Goal: Task Accomplishment & Management: Use online tool/utility

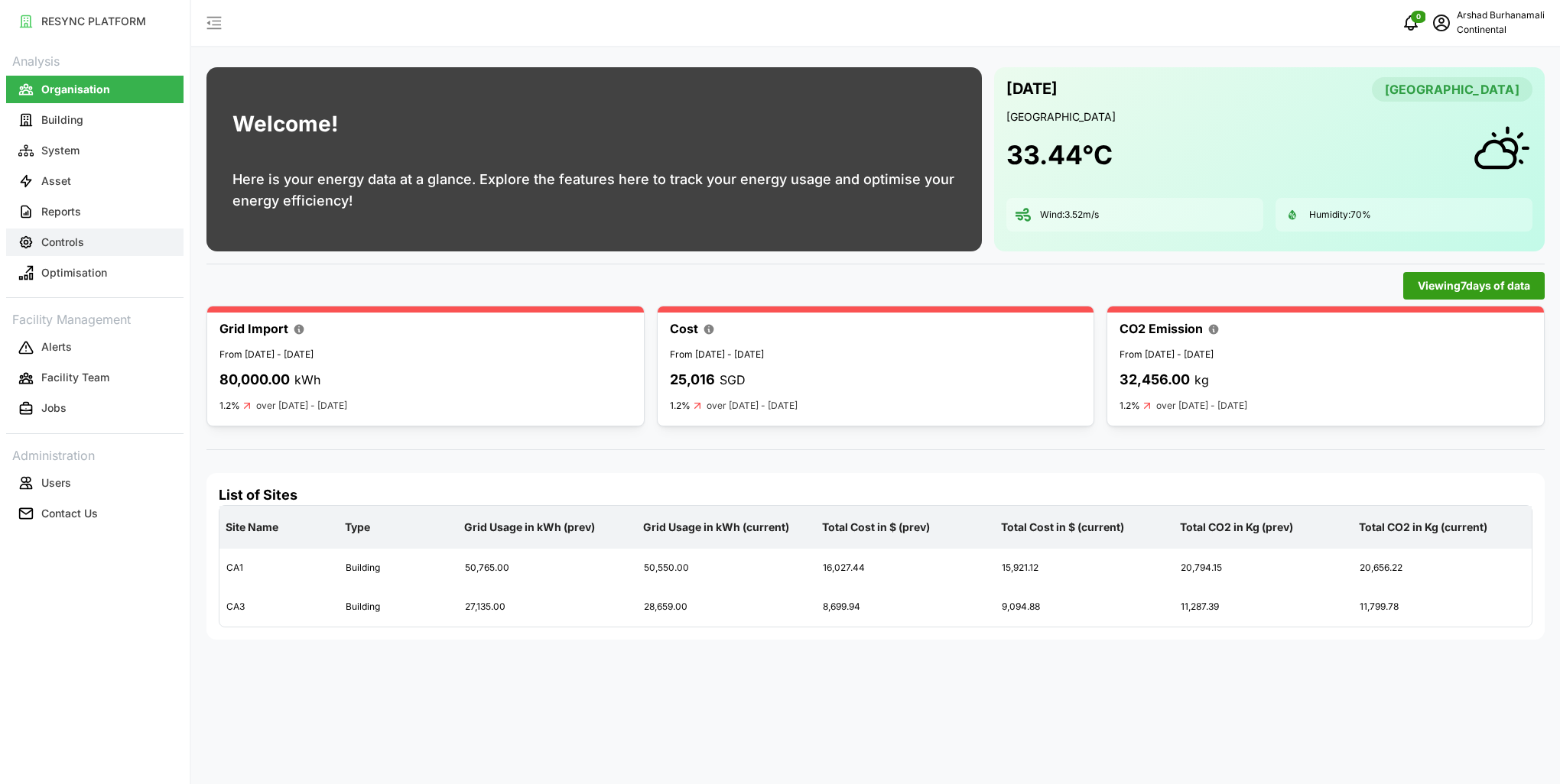
click at [73, 233] on button "Controls" at bounding box center [94, 242] width 177 height 27
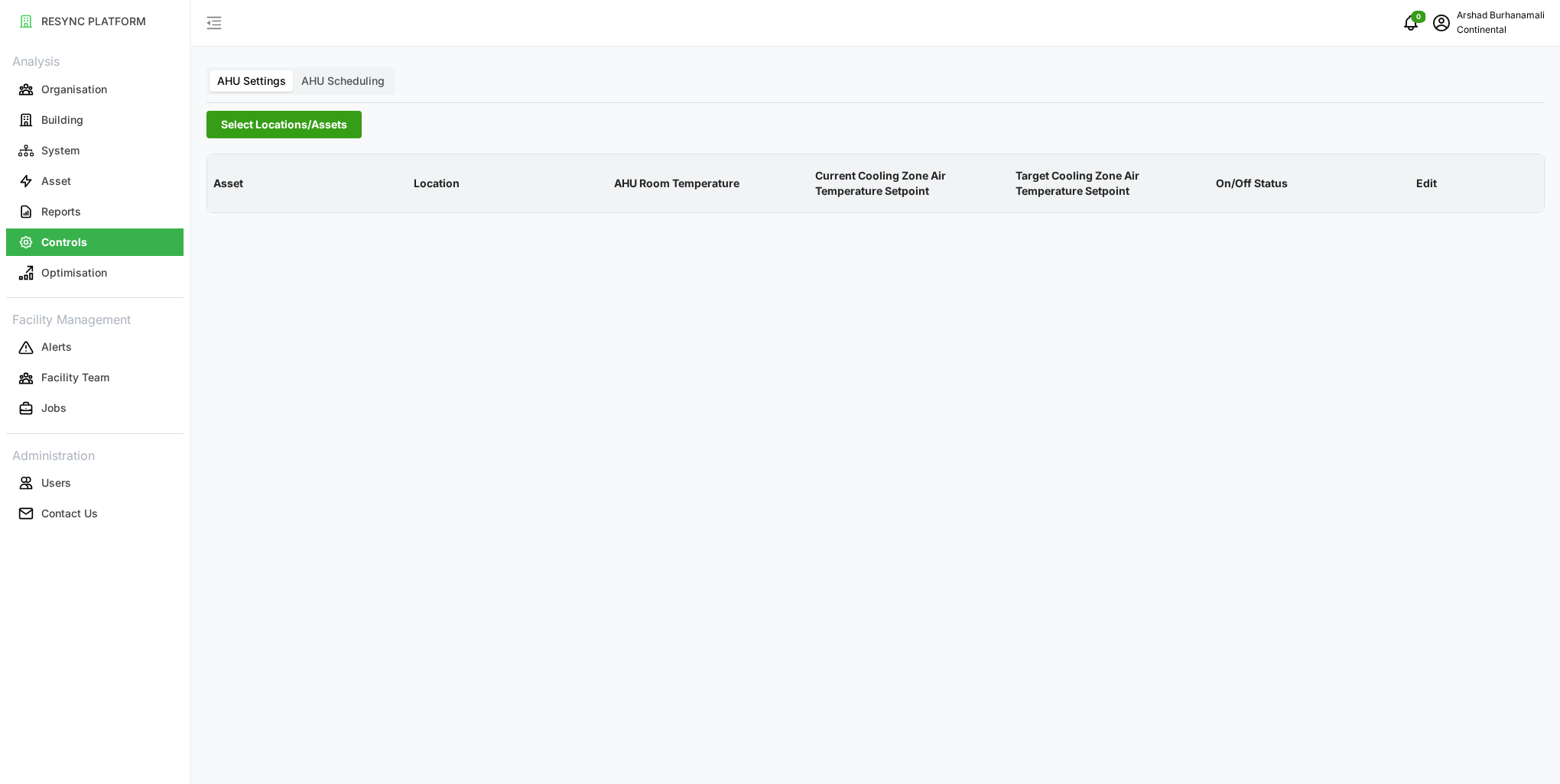
click at [249, 126] on span "Select Locations/Assets" at bounding box center [284, 125] width 126 height 26
click at [230, 191] on icon at bounding box center [226, 193] width 12 height 12
click at [257, 214] on span "Select CA1" at bounding box center [257, 216] width 10 height 10
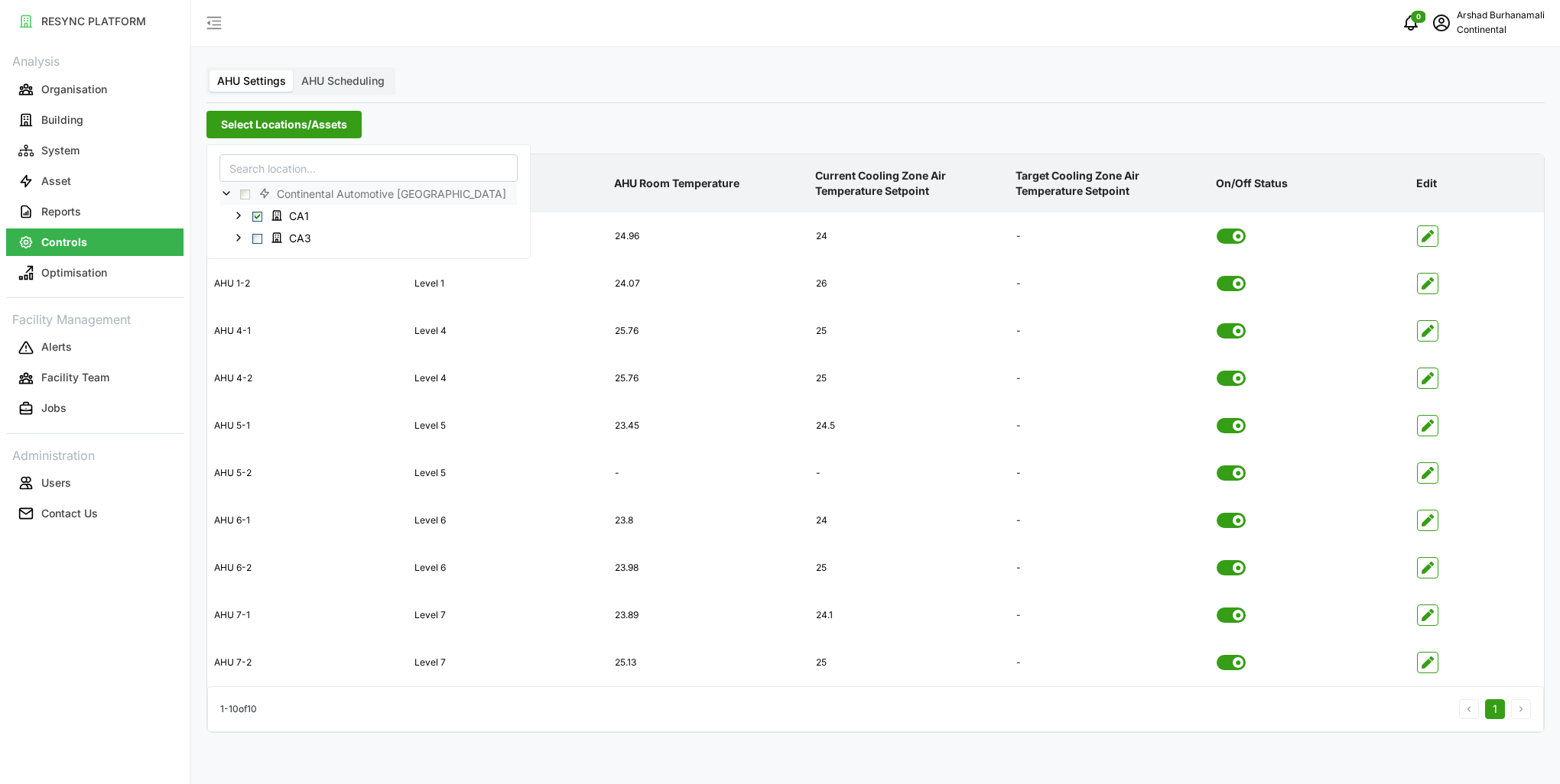
click at [922, 174] on p "Current Cooling Zone Air Temperature Setpoint" at bounding box center [909, 184] width 194 height 56
click at [1426, 620] on icon "button" at bounding box center [1427, 615] width 12 height 12
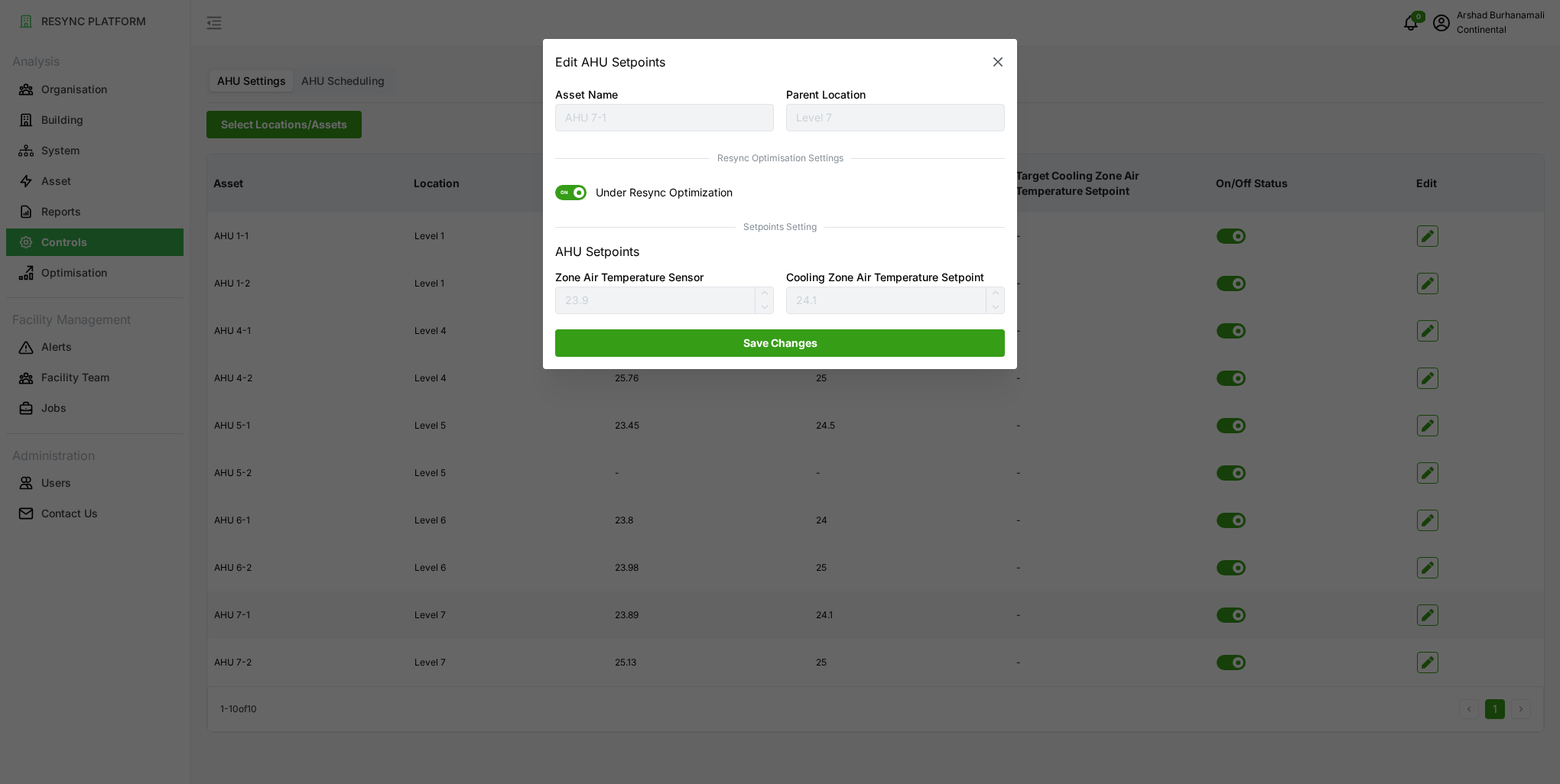
click at [576, 195] on span at bounding box center [578, 193] width 10 height 10
click at [555, 185] on input "ON Under Resync Optimization" at bounding box center [555, 185] width 0 height 0
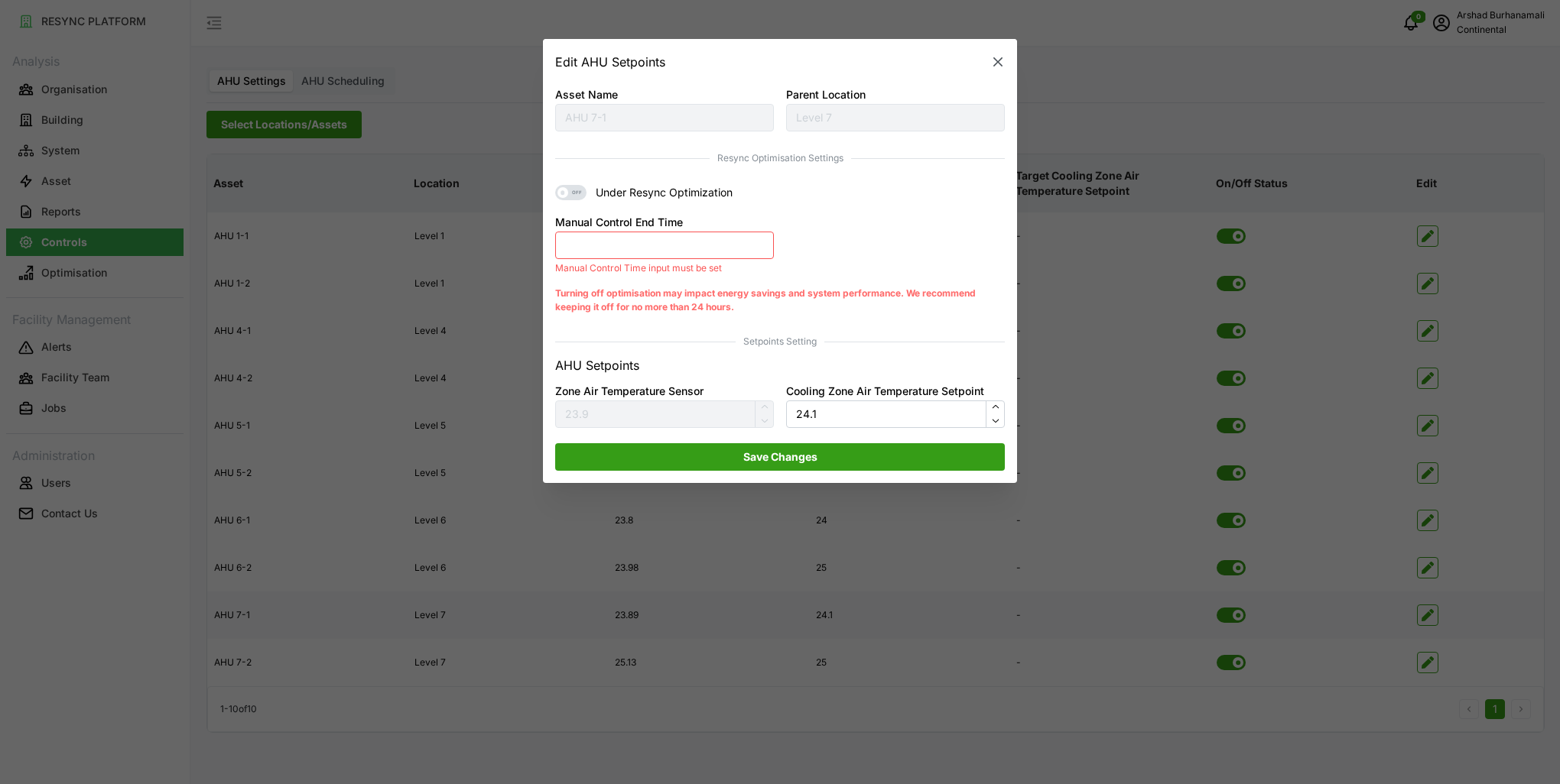
click at [592, 249] on button "Manual Control End Time" at bounding box center [665, 245] width 218 height 27
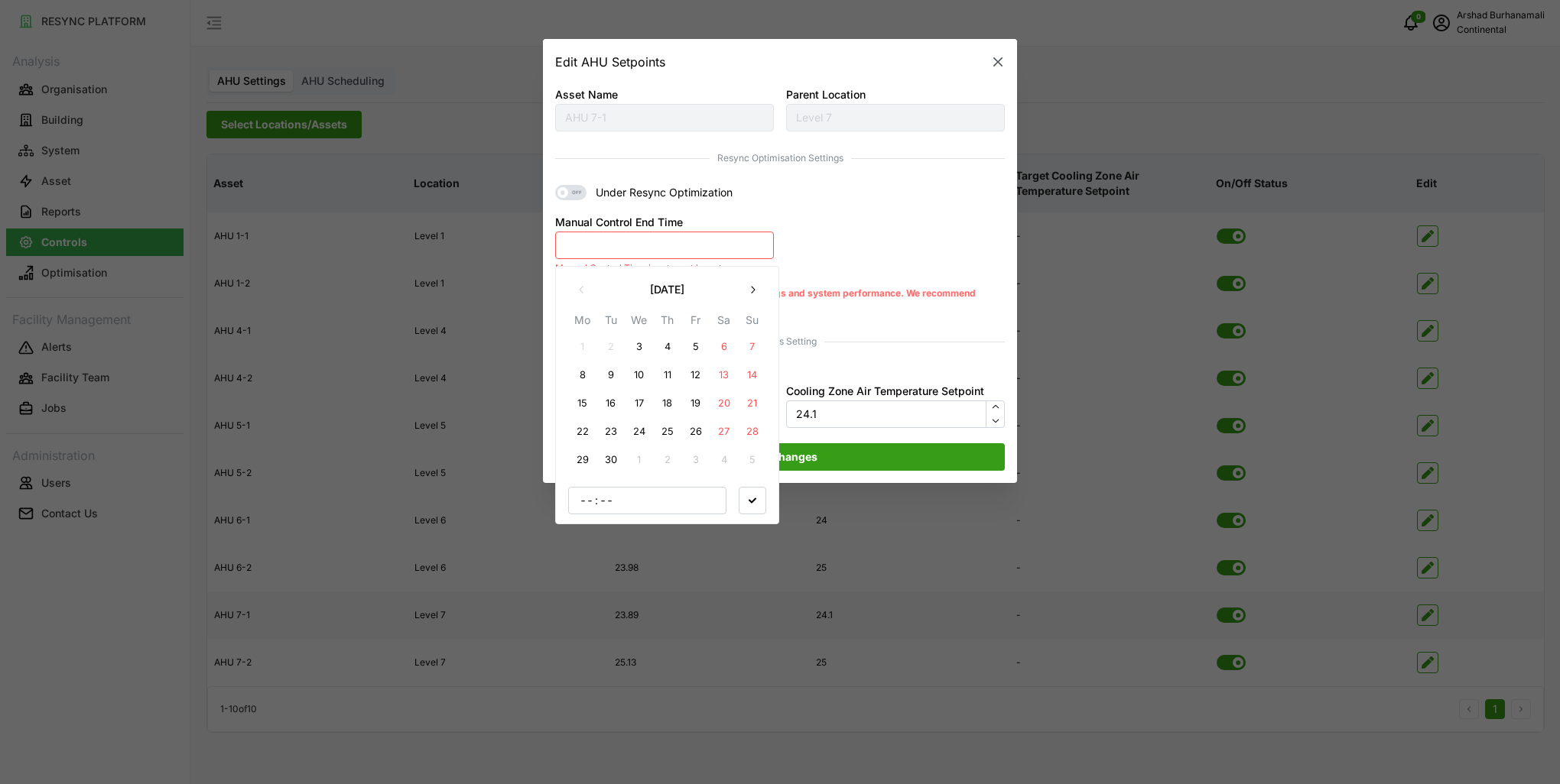
click at [634, 351] on button "3" at bounding box center [638, 346] width 27 height 27
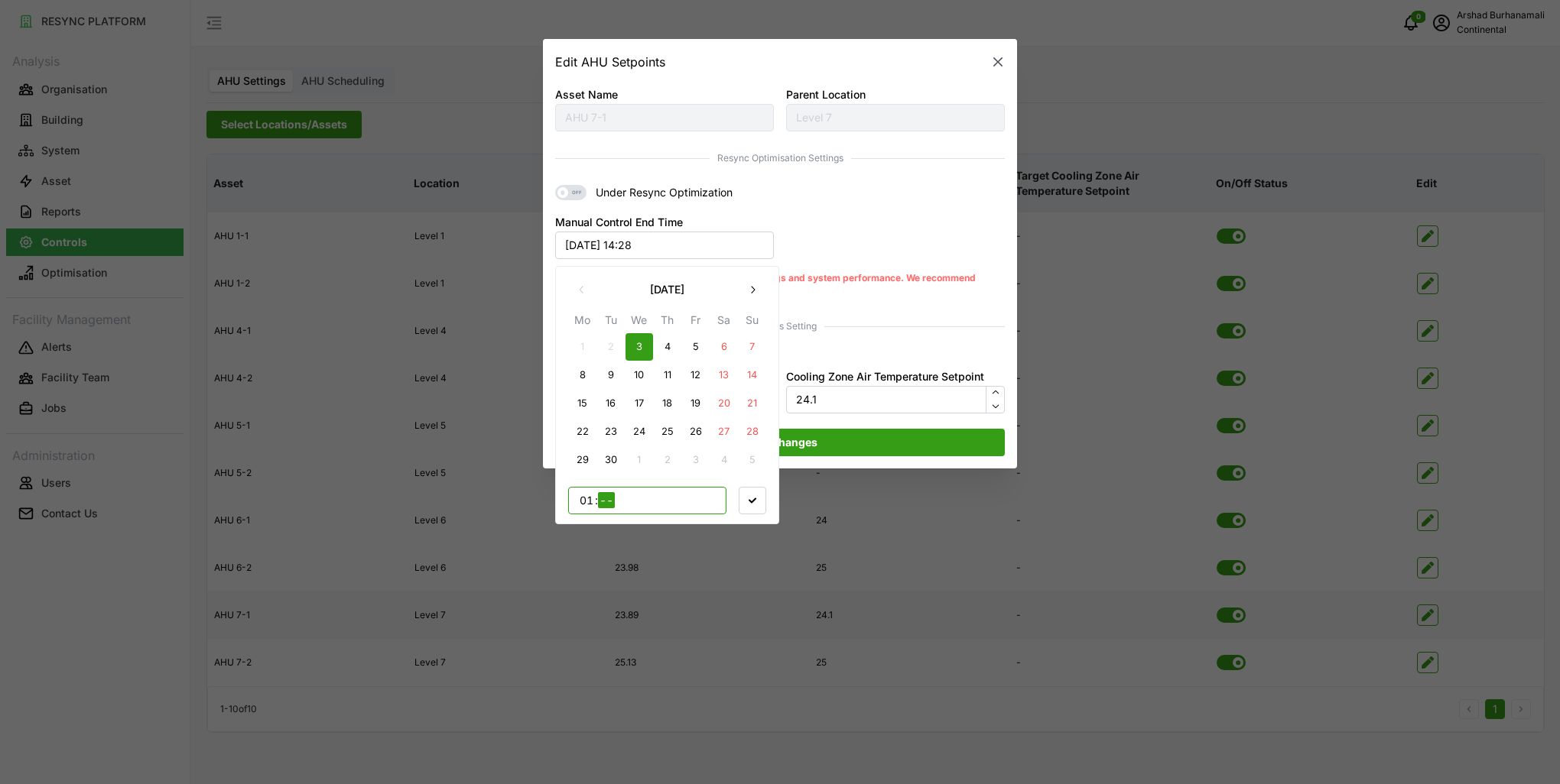
type input "17"
type input "00"
click at [761, 503] on span "button" at bounding box center [752, 500] width 26 height 26
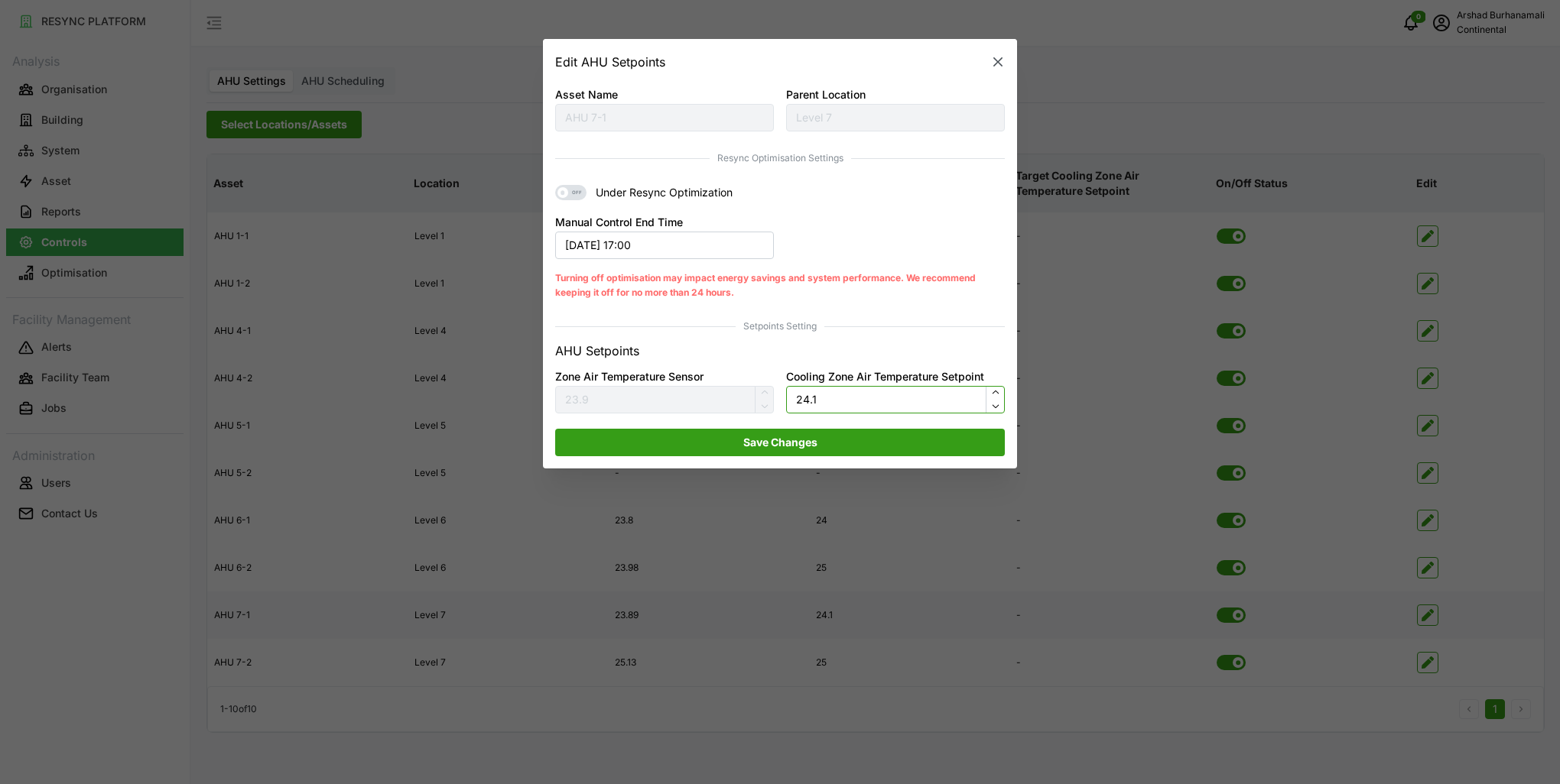
click at [853, 399] on input "24.1" at bounding box center [895, 399] width 218 height 27
click at [809, 399] on input "245" at bounding box center [895, 399] width 218 height 27
type input "24.5"
click at [813, 441] on span "Save Changes" at bounding box center [780, 442] width 74 height 26
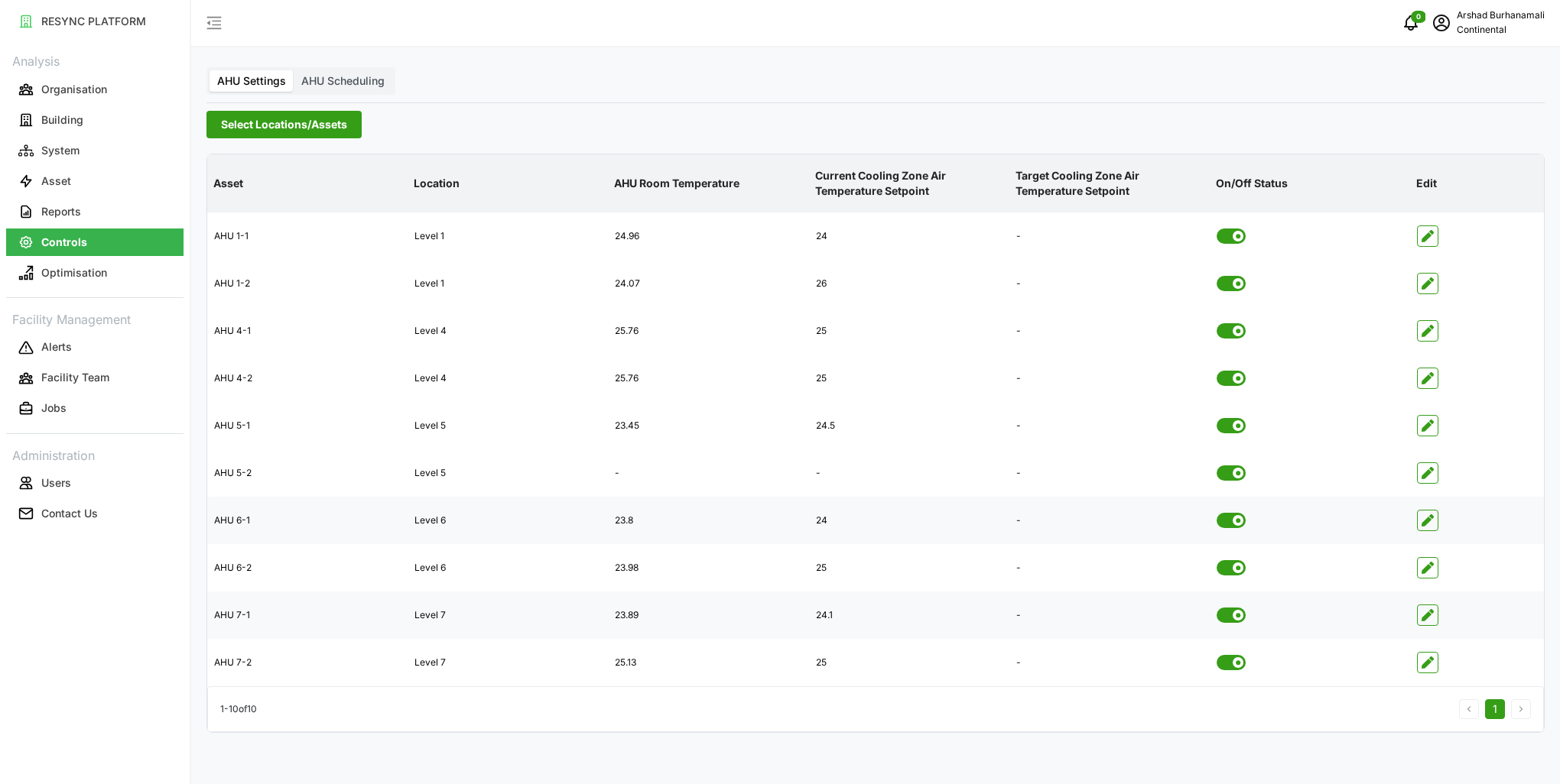
click at [1418, 518] on span "button" at bounding box center [1427, 520] width 20 height 20
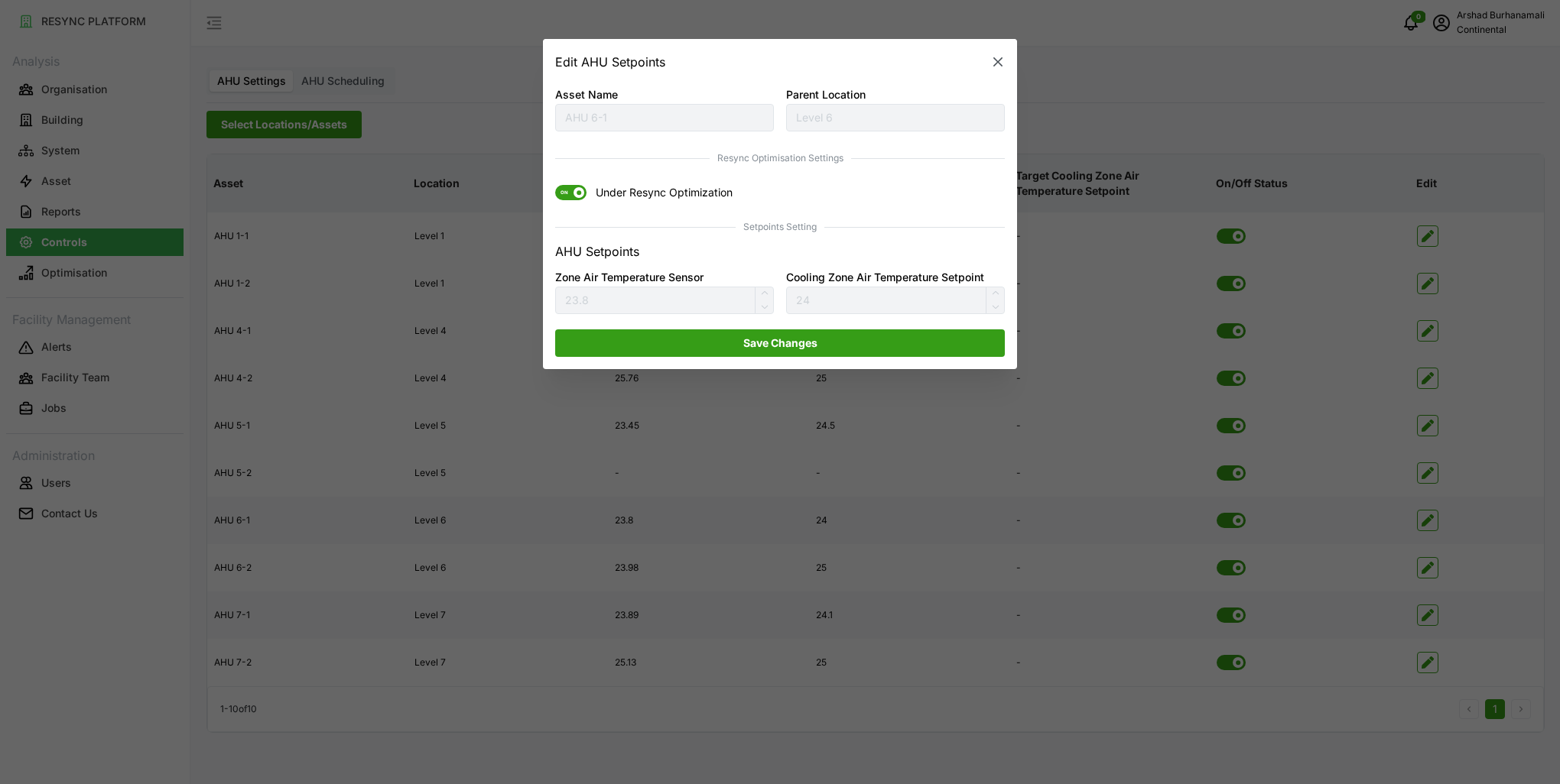
click at [573, 199] on span "ON" at bounding box center [571, 193] width 31 height 15
click at [555, 185] on input "ON Under Resync Optimization" at bounding box center [555, 185] width 0 height 0
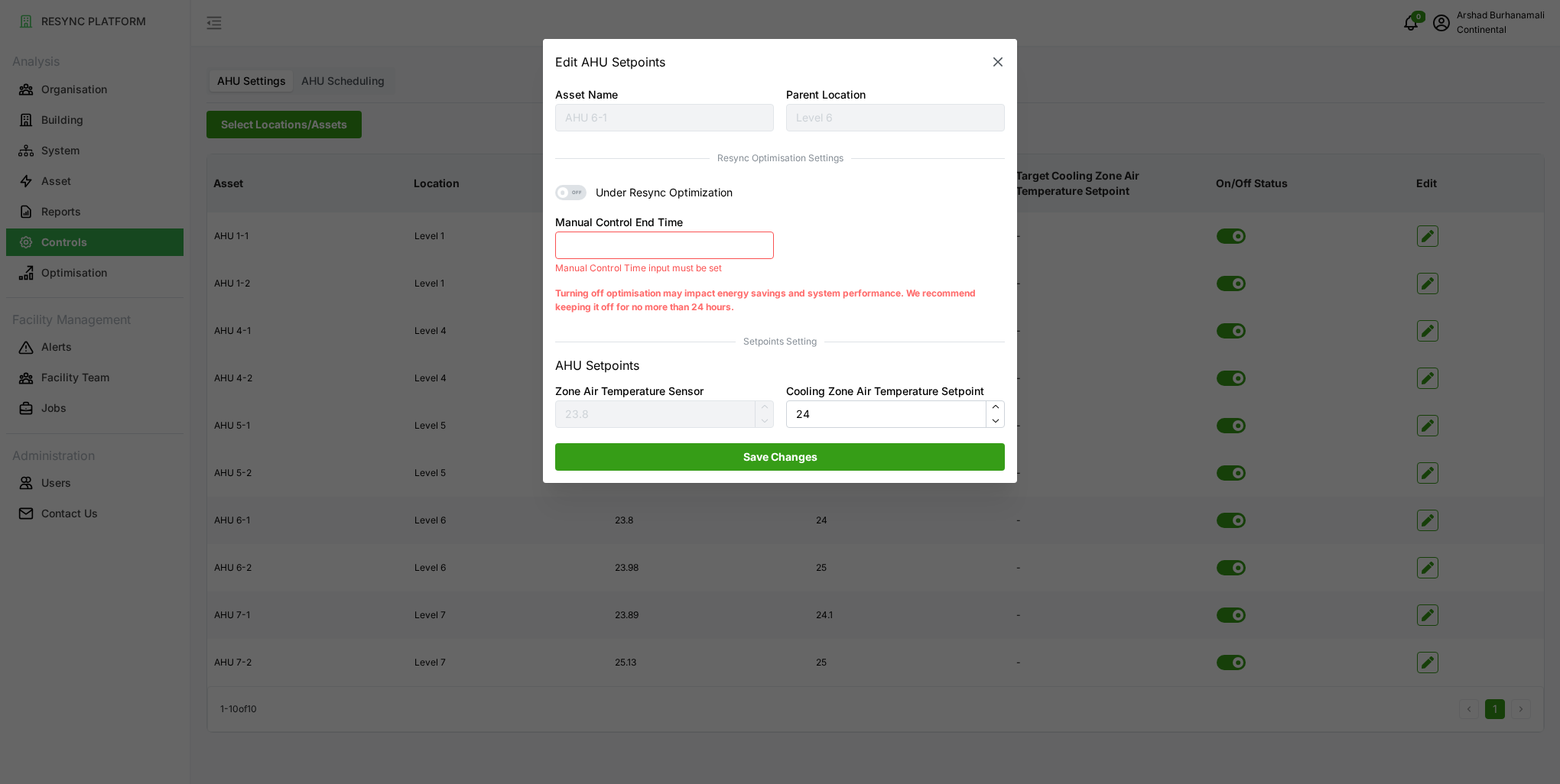
click at [615, 251] on button "Manual Control End Time" at bounding box center [665, 245] width 218 height 27
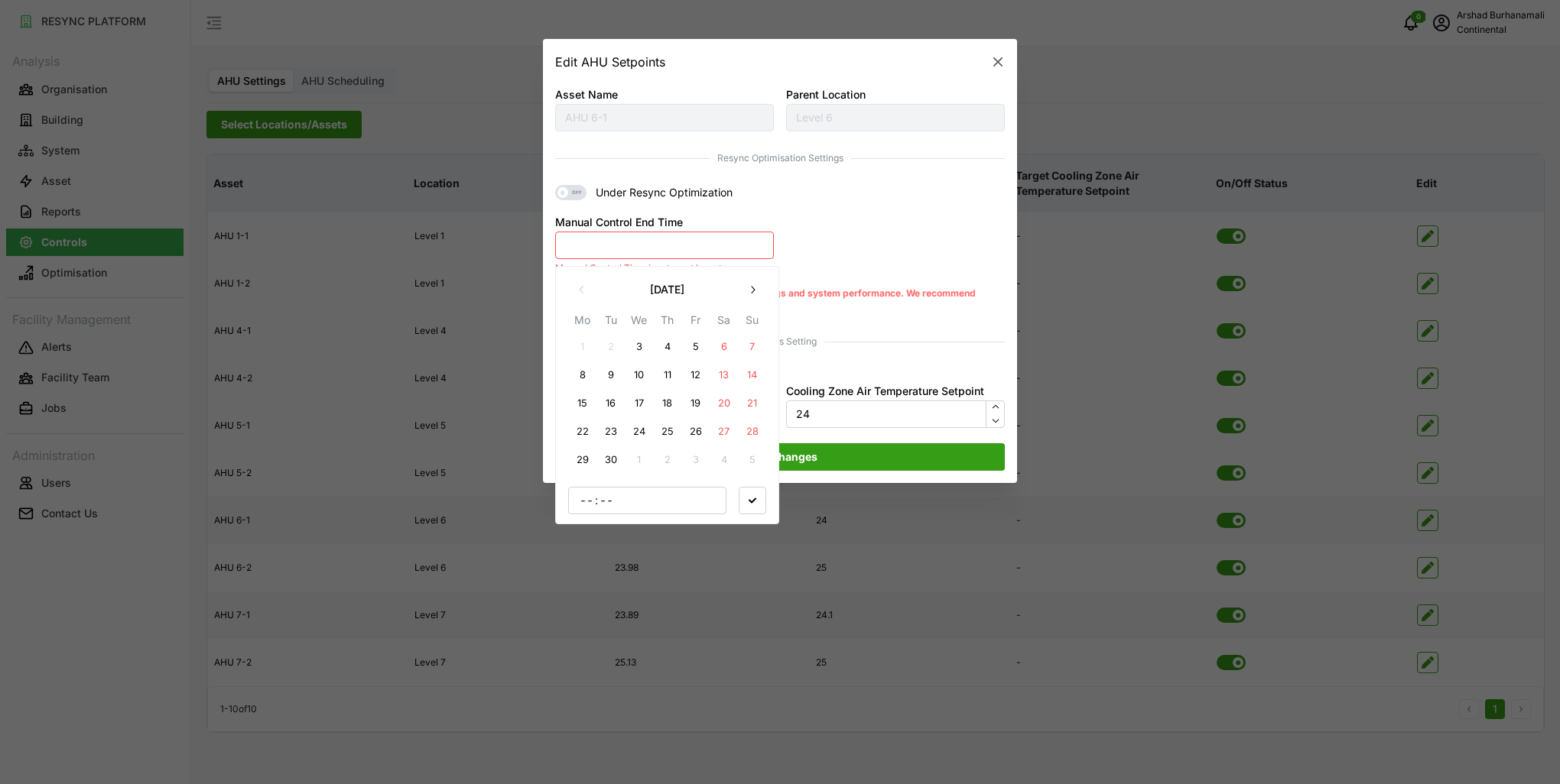
click at [641, 354] on button "3" at bounding box center [638, 346] width 27 height 27
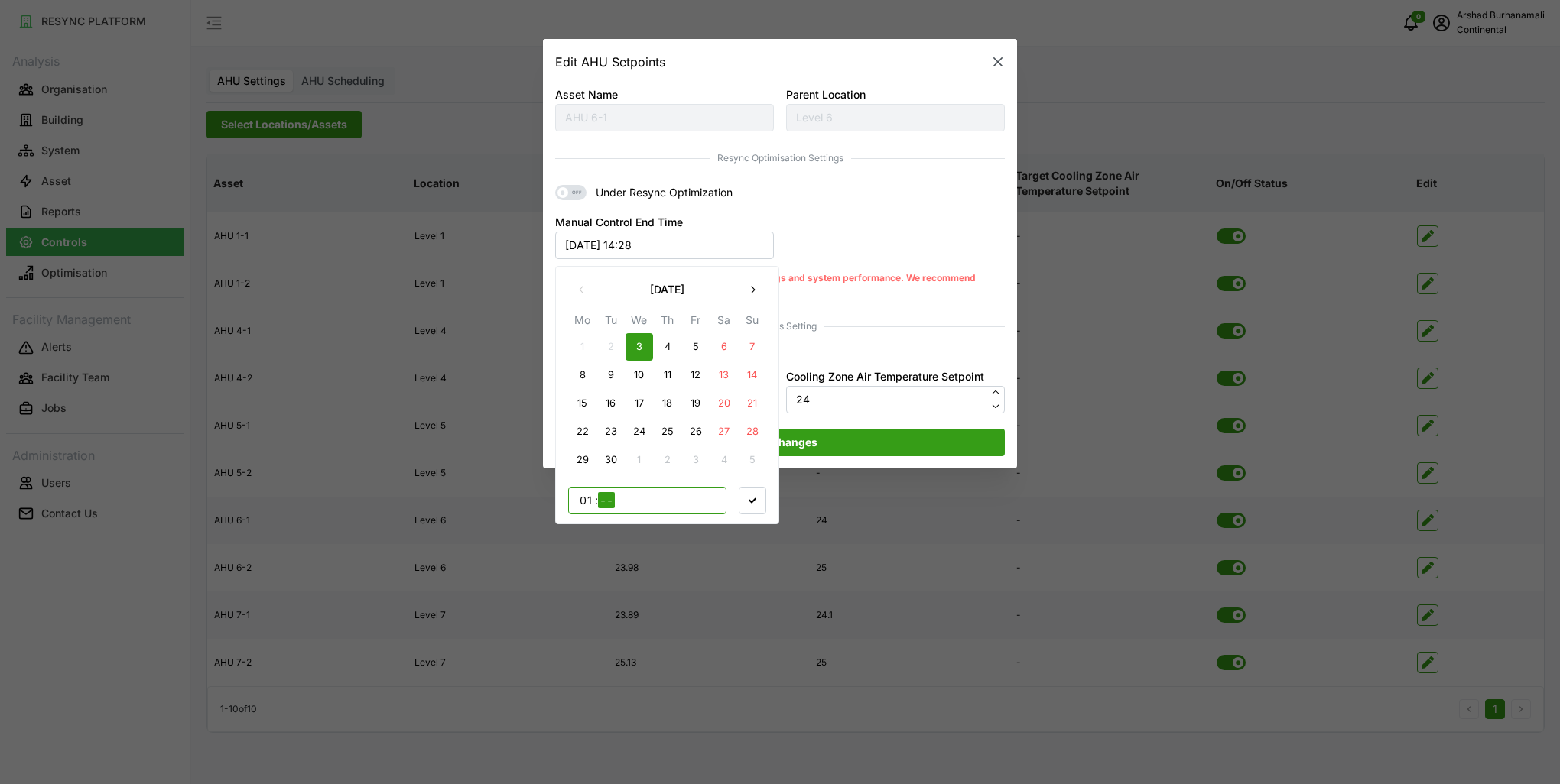
type input "17"
type input "00"
click at [747, 503] on span "button" at bounding box center [752, 500] width 26 height 26
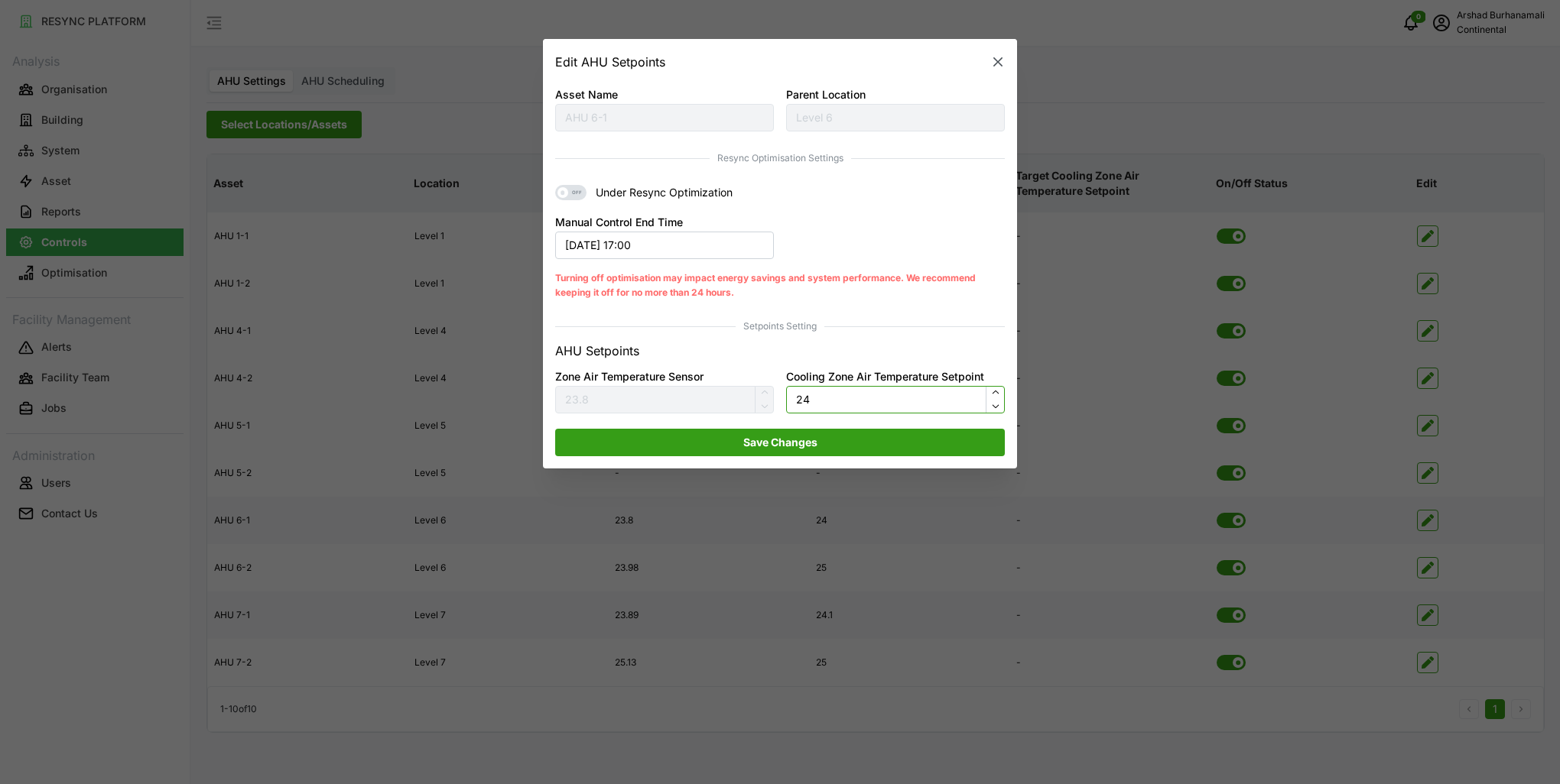
click at [848, 397] on input "24" at bounding box center [895, 399] width 218 height 27
type input "24.5"
click at [837, 442] on span "Save Changes" at bounding box center [780, 442] width 421 height 26
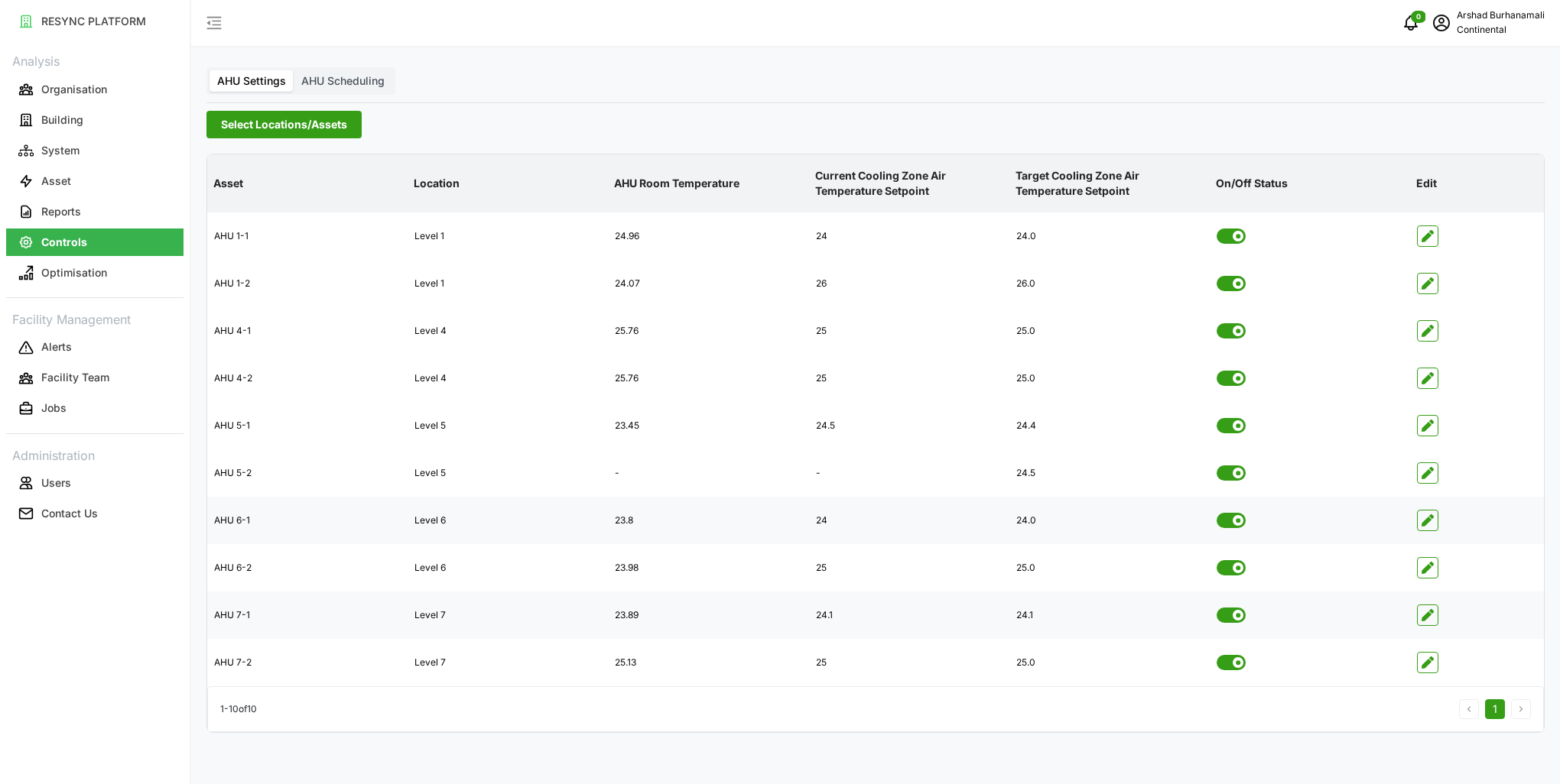
click at [1432, 377] on icon "button" at bounding box center [1427, 378] width 12 height 12
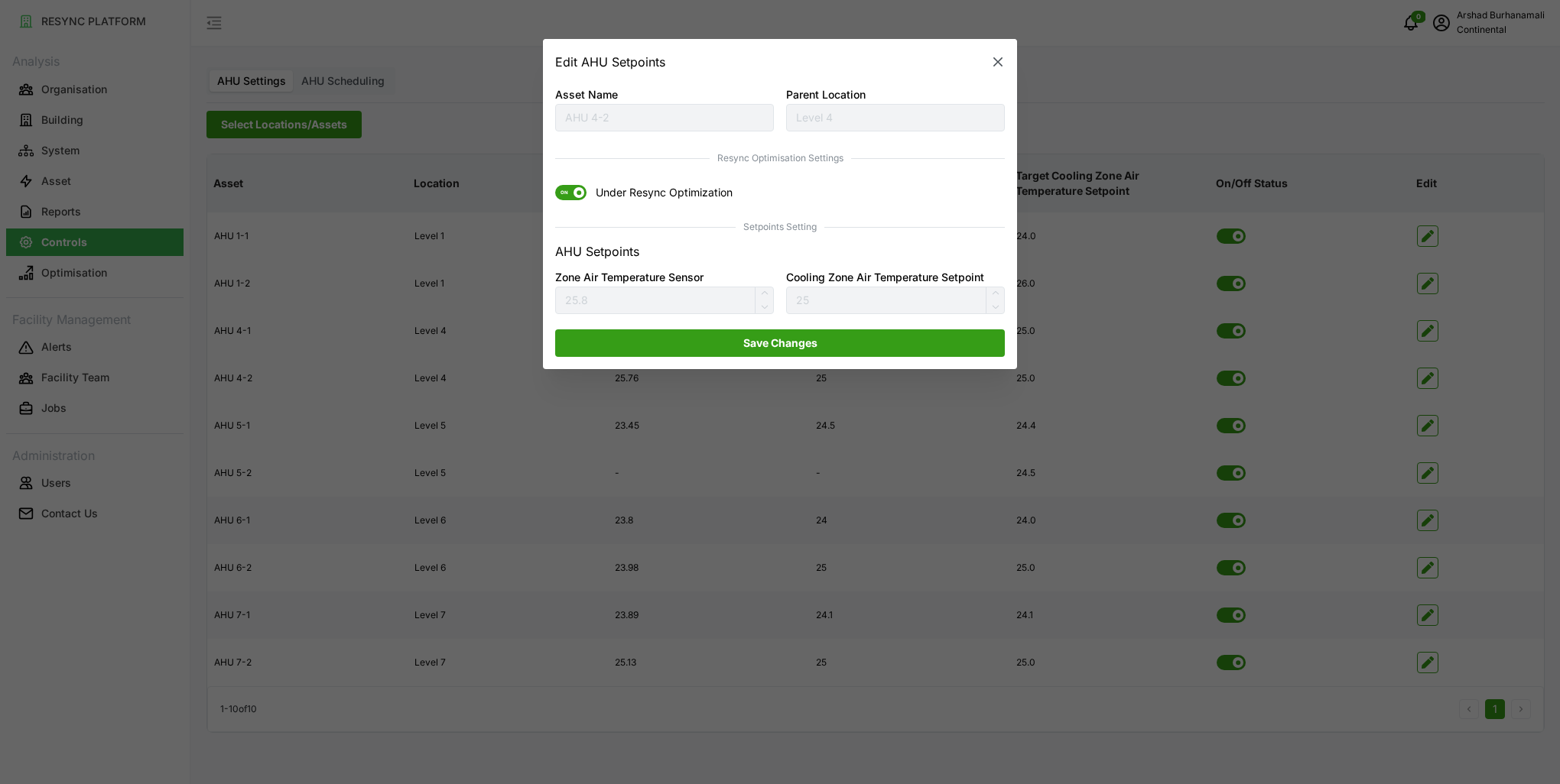
click at [573, 191] on span at bounding box center [578, 193] width 10 height 10
click at [555, 185] on input "ON Under Resync Optimization" at bounding box center [555, 185] width 0 height 0
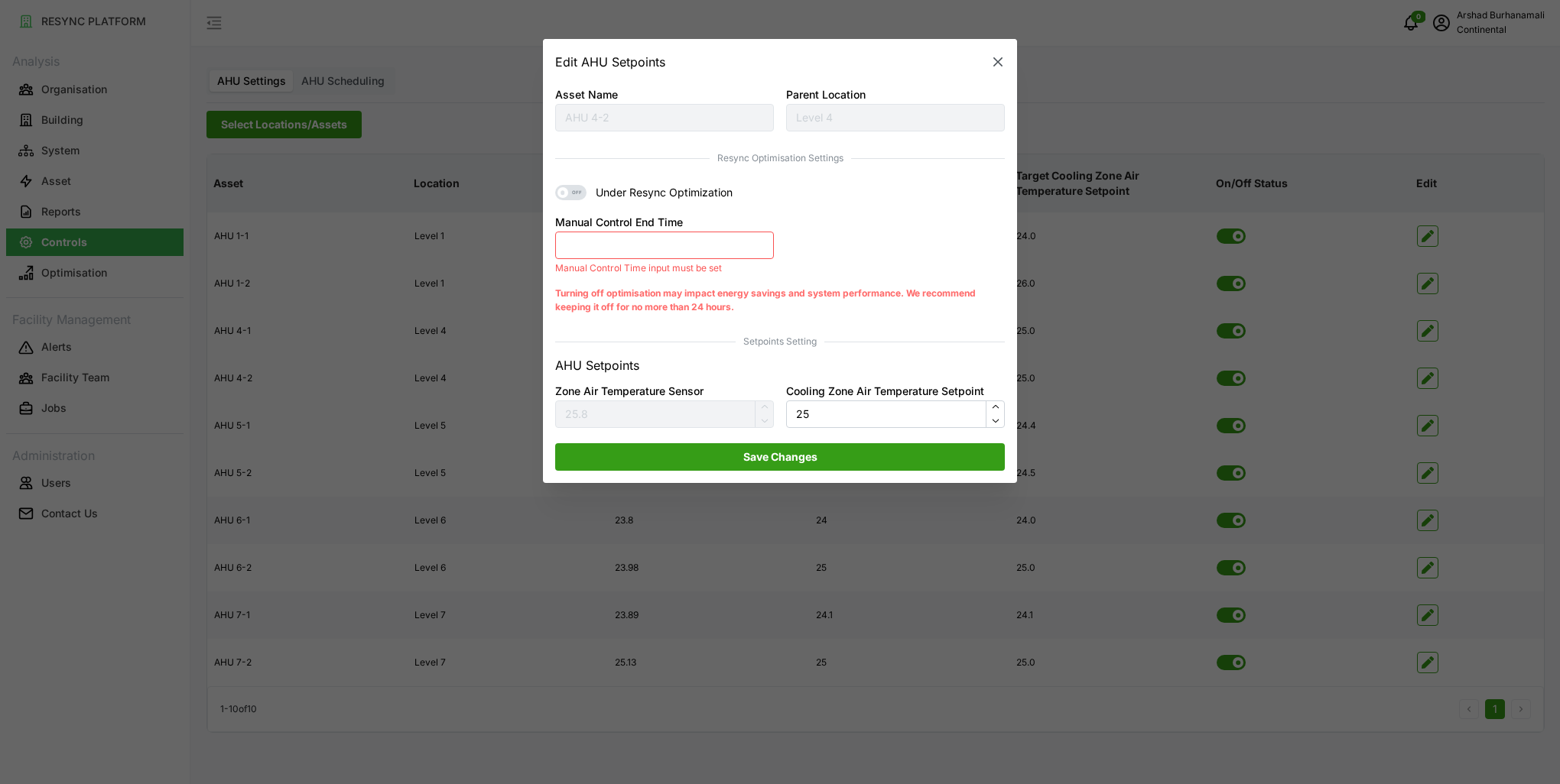
click at [609, 240] on button "Manual Control End Time" at bounding box center [665, 245] width 218 height 27
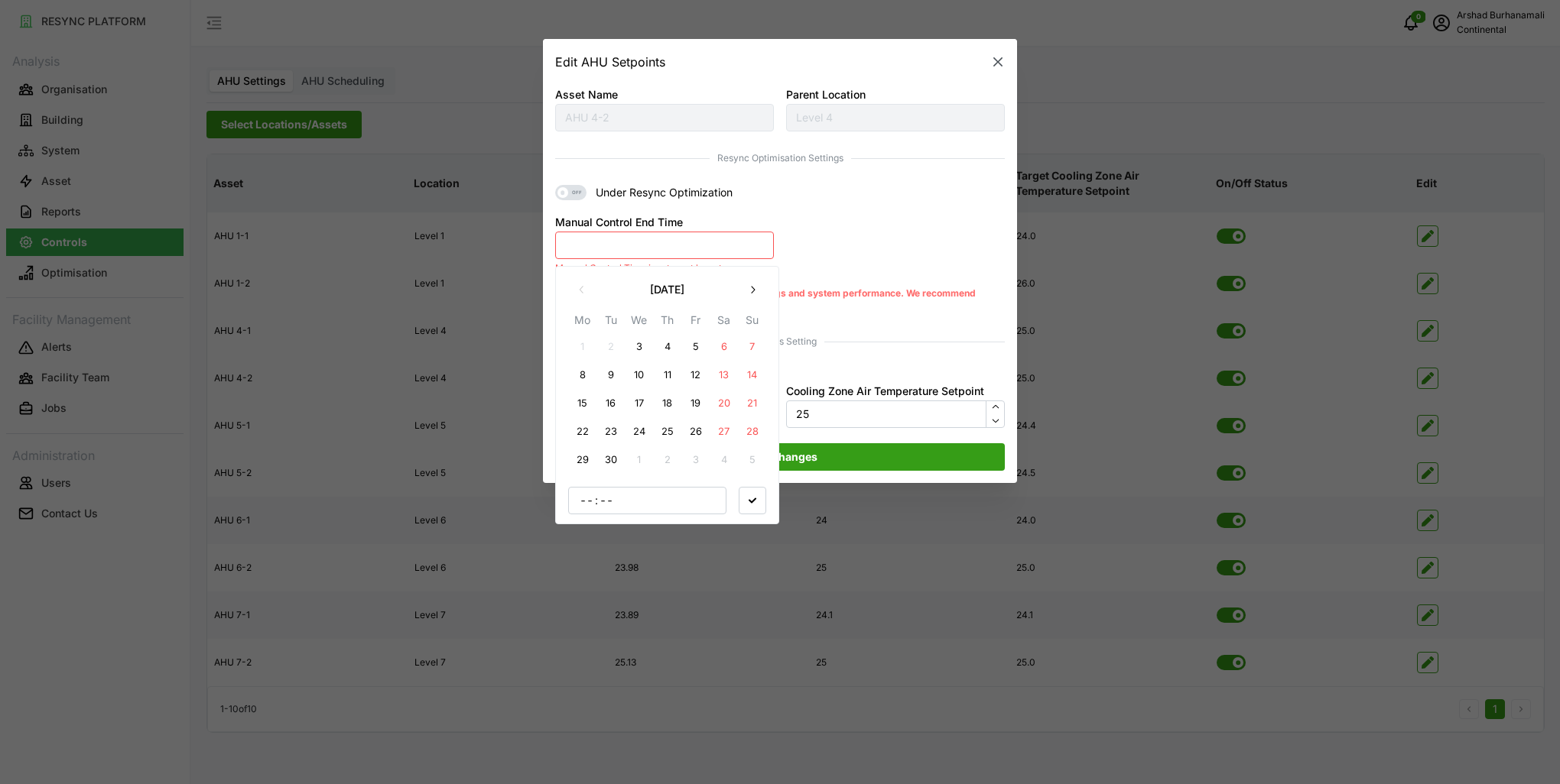
click at [641, 344] on button "3" at bounding box center [638, 346] width 27 height 27
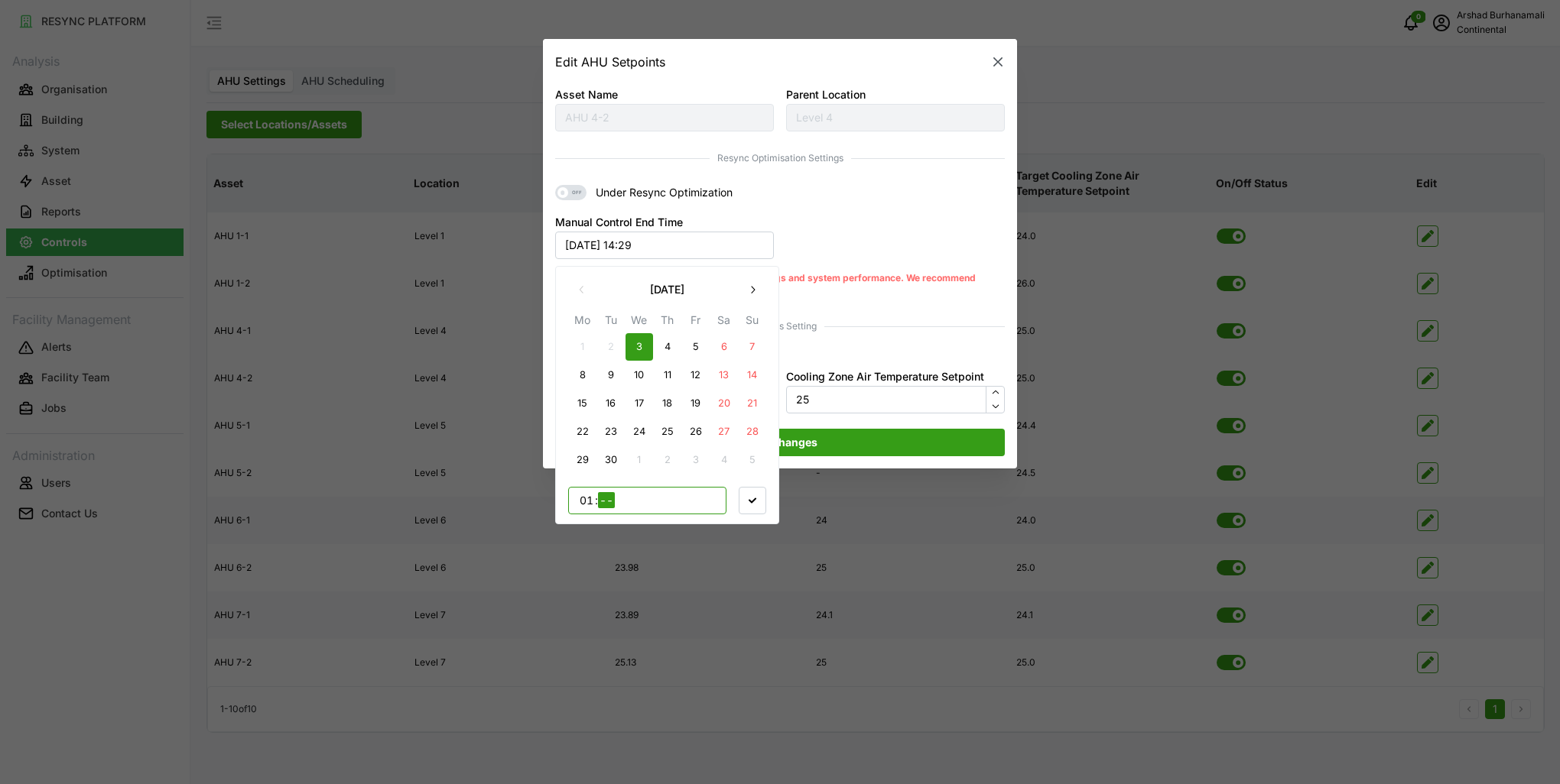
type input "17"
type input "00"
click at [764, 506] on span "button" at bounding box center [752, 500] width 26 height 26
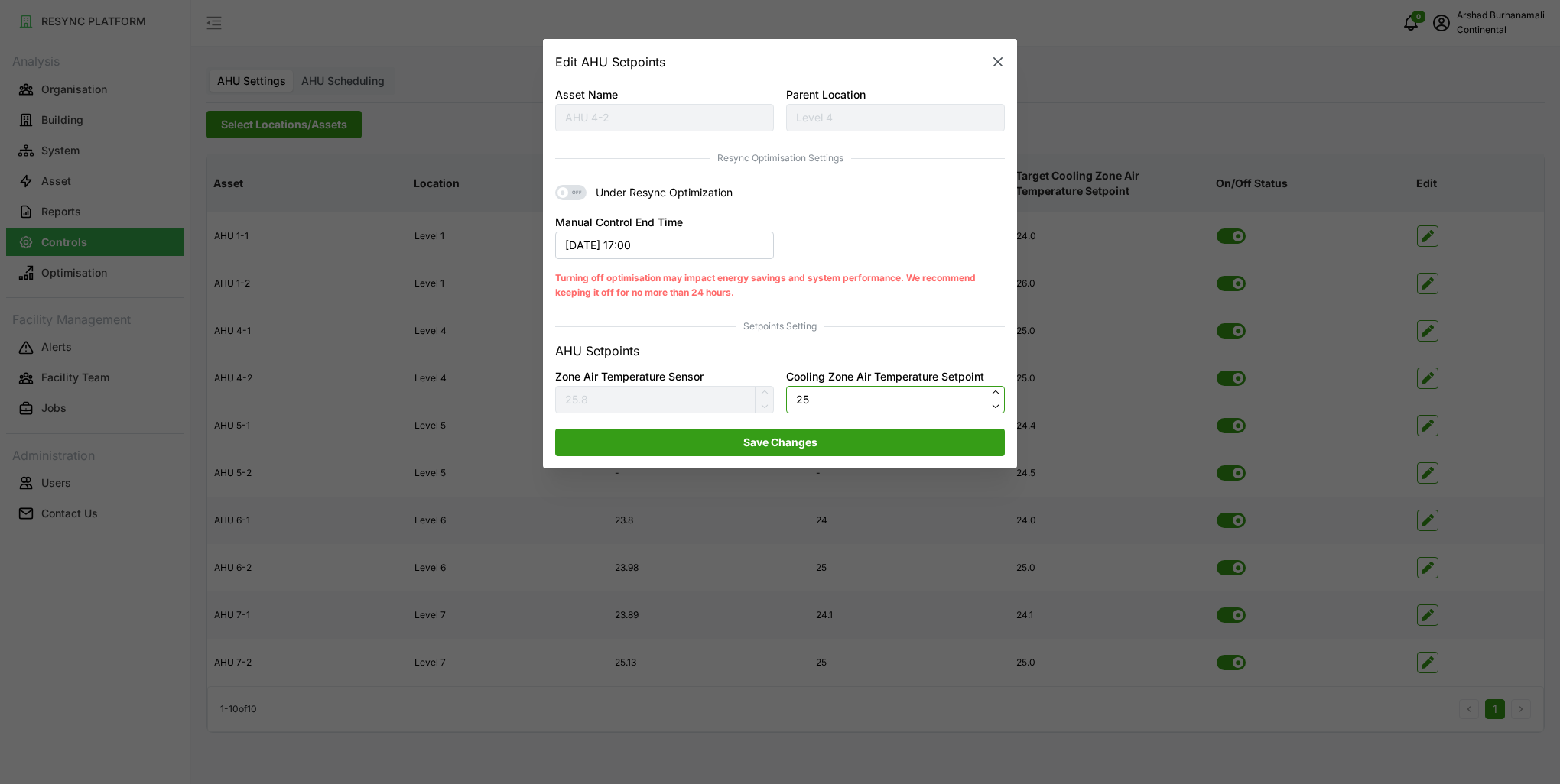
click at [820, 408] on input "25" at bounding box center [895, 399] width 218 height 27
type input "24"
click at [797, 438] on span "Save Changes" at bounding box center [780, 442] width 74 height 26
